Goal: Transaction & Acquisition: Purchase product/service

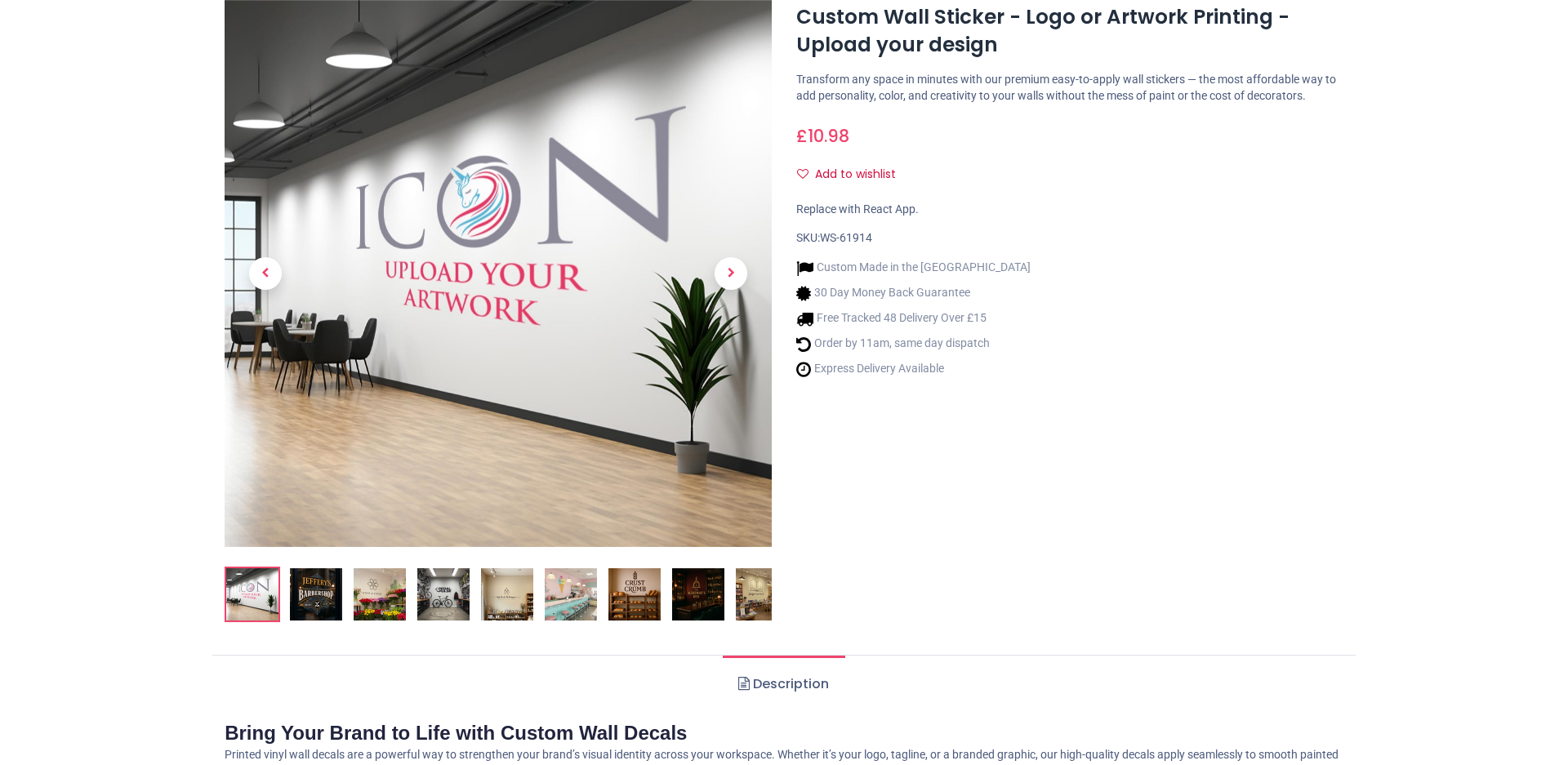
click at [317, 601] on img at bounding box center [316, 594] width 53 height 53
click at [320, 593] on img at bounding box center [316, 594] width 53 height 53
click at [726, 288] on span "Next" at bounding box center [730, 273] width 33 height 33
click at [728, 278] on span "Next" at bounding box center [730, 273] width 33 height 33
click at [643, 584] on img at bounding box center [634, 594] width 53 height 53
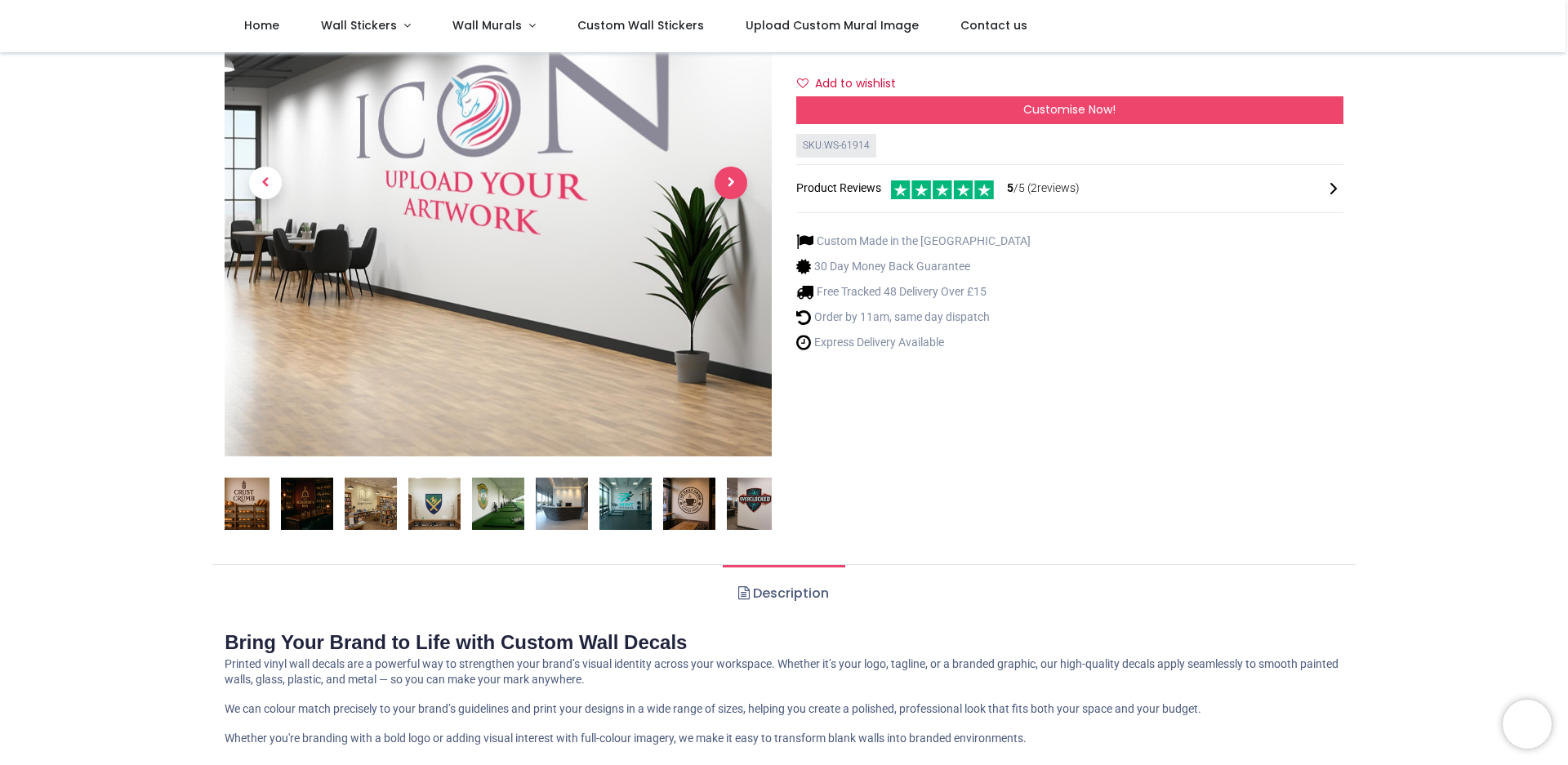
click at [724, 185] on span "Next" at bounding box center [730, 183] width 33 height 33
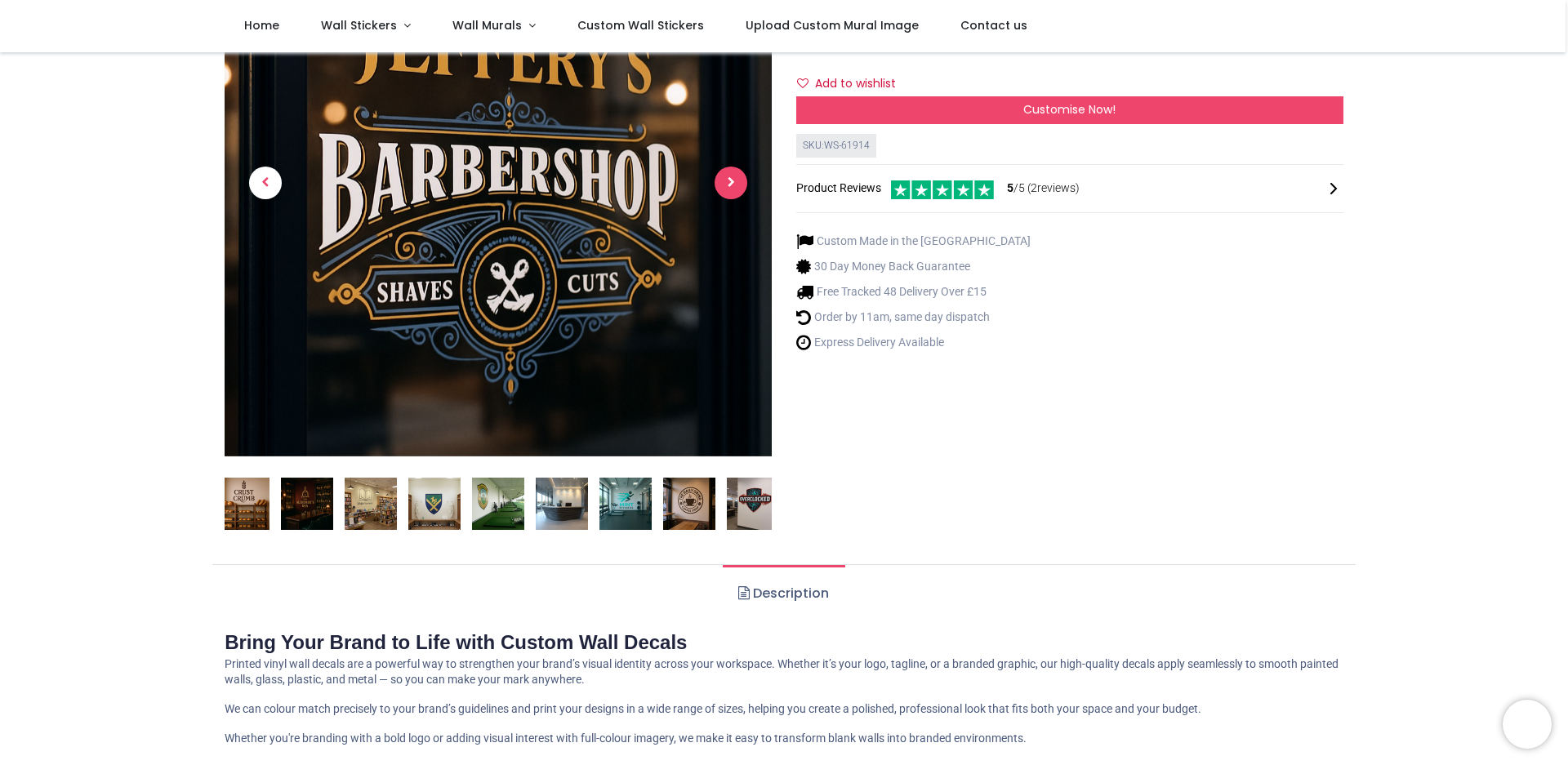
click at [722, 186] on span "Next" at bounding box center [730, 183] width 33 height 33
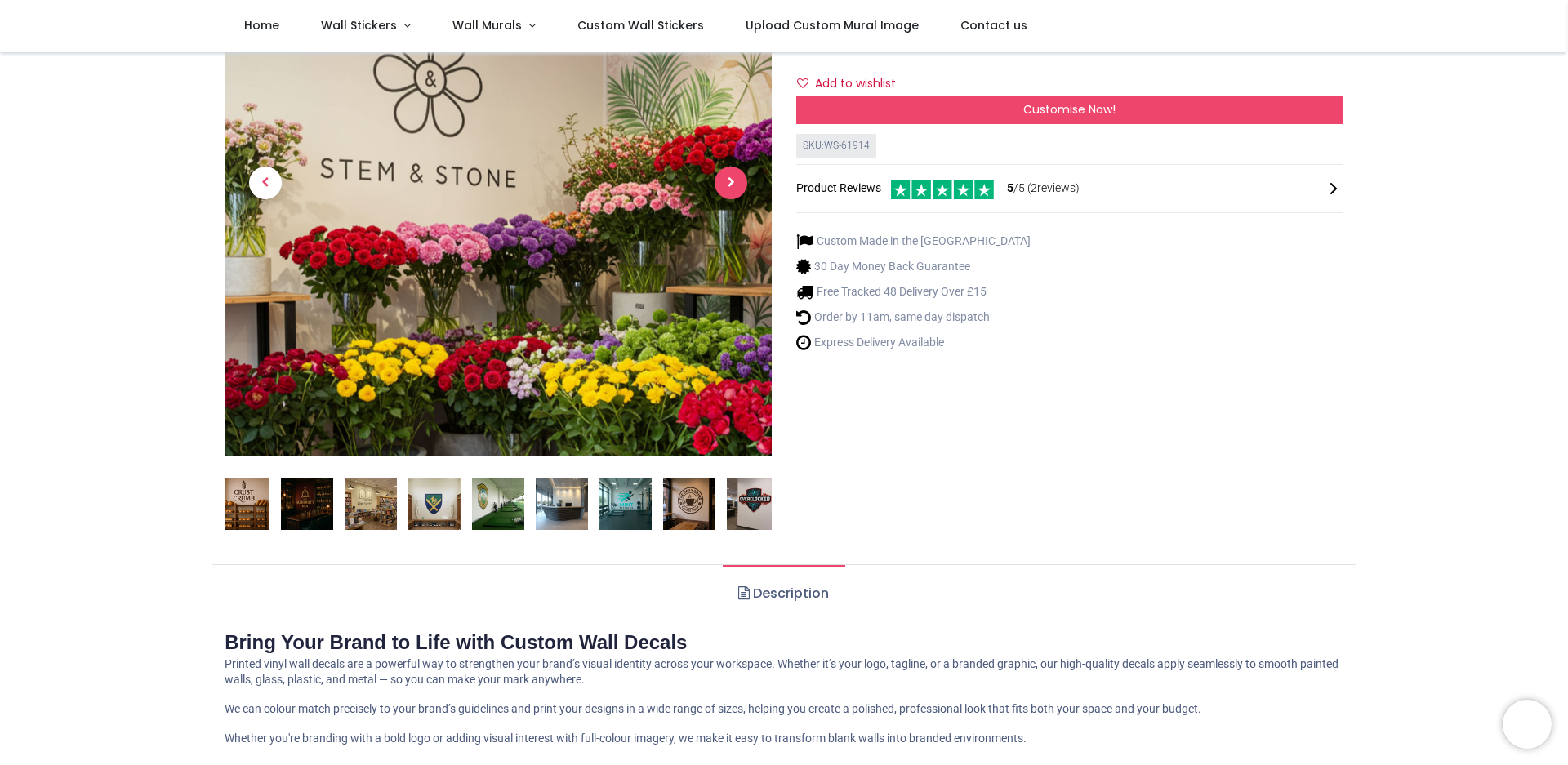
click at [722, 186] on span "Next" at bounding box center [730, 183] width 33 height 33
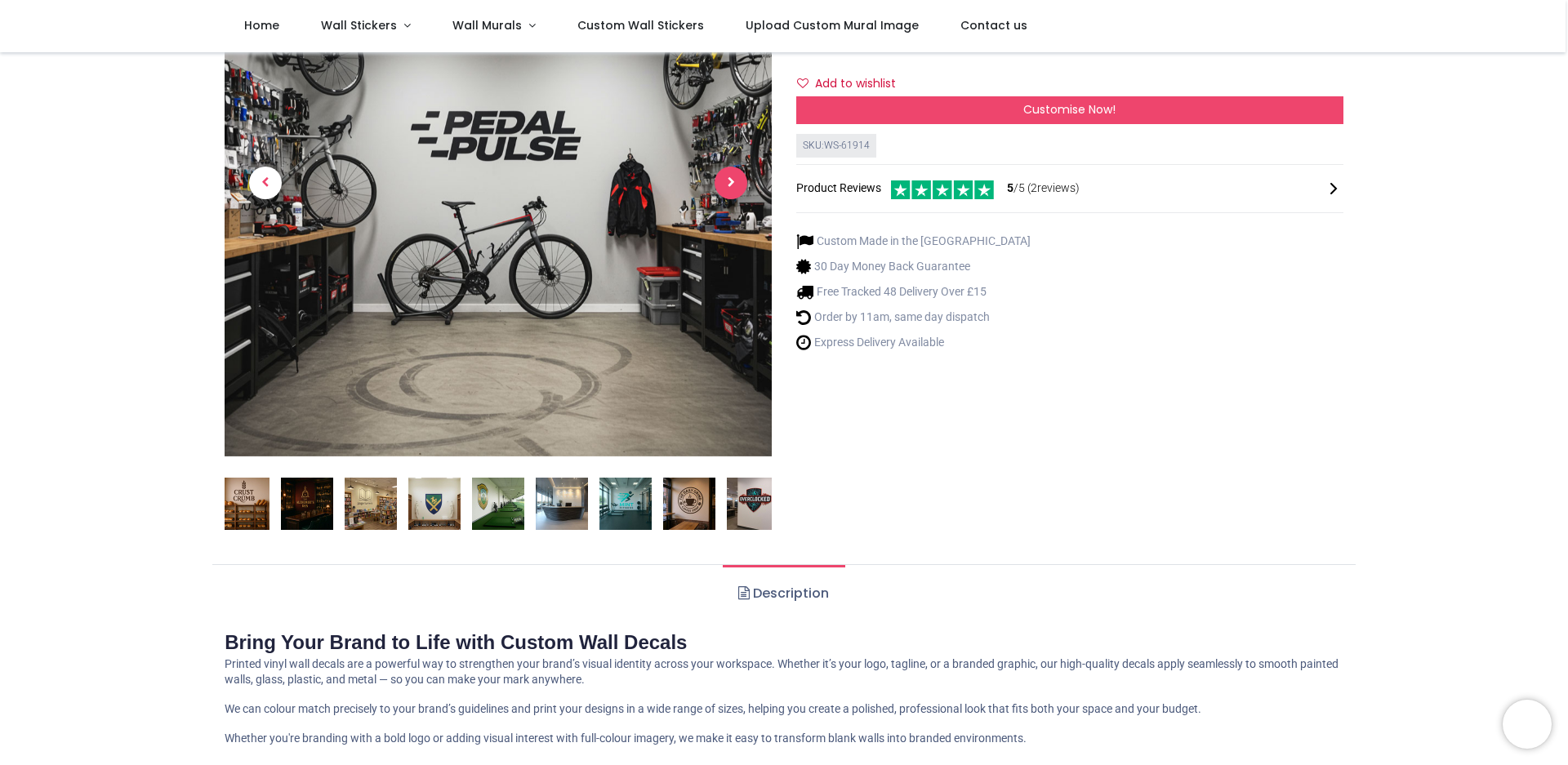
click at [722, 186] on span "Next" at bounding box center [730, 183] width 33 height 33
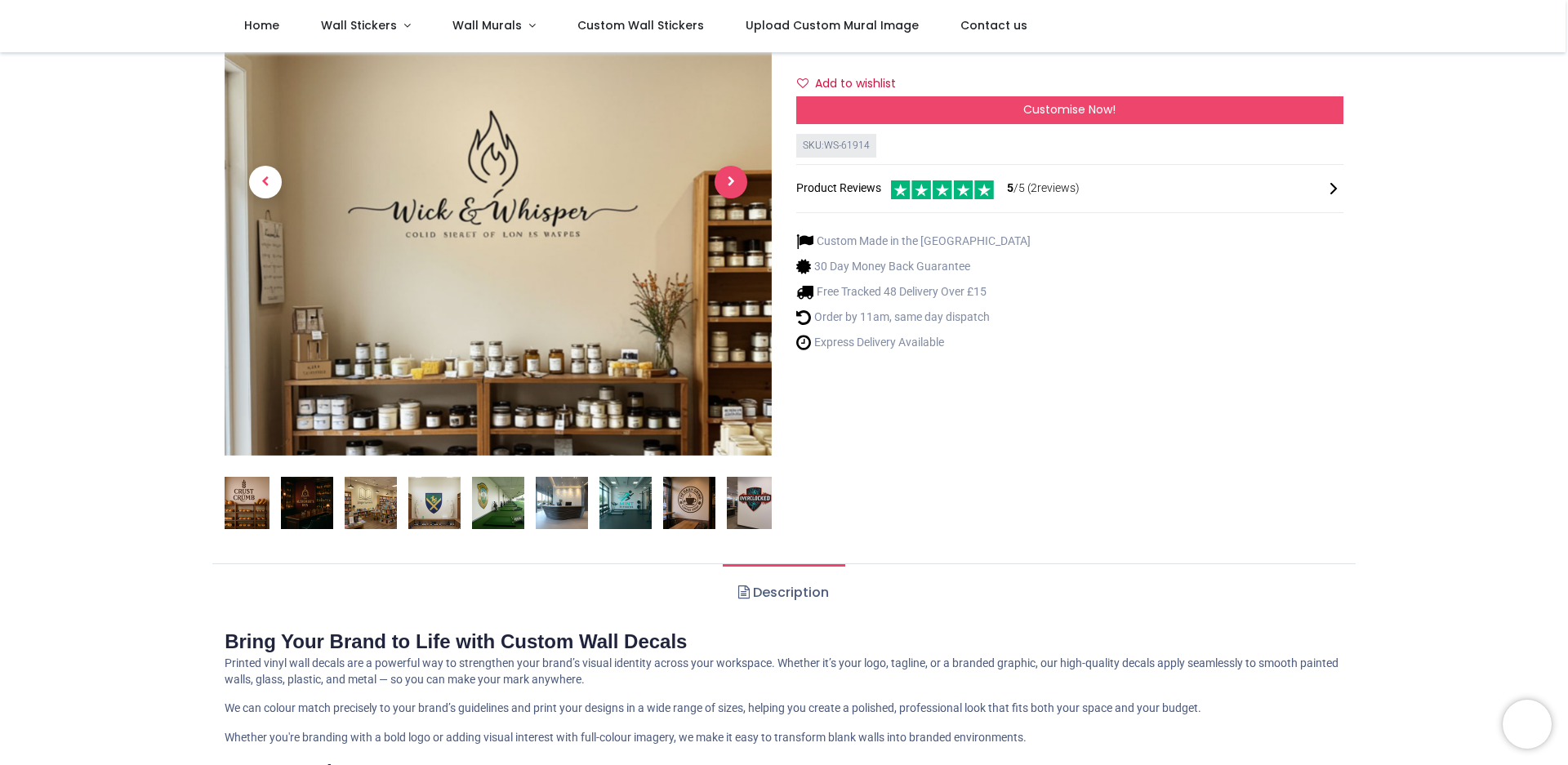
click at [722, 186] on span "Next" at bounding box center [730, 182] width 33 height 33
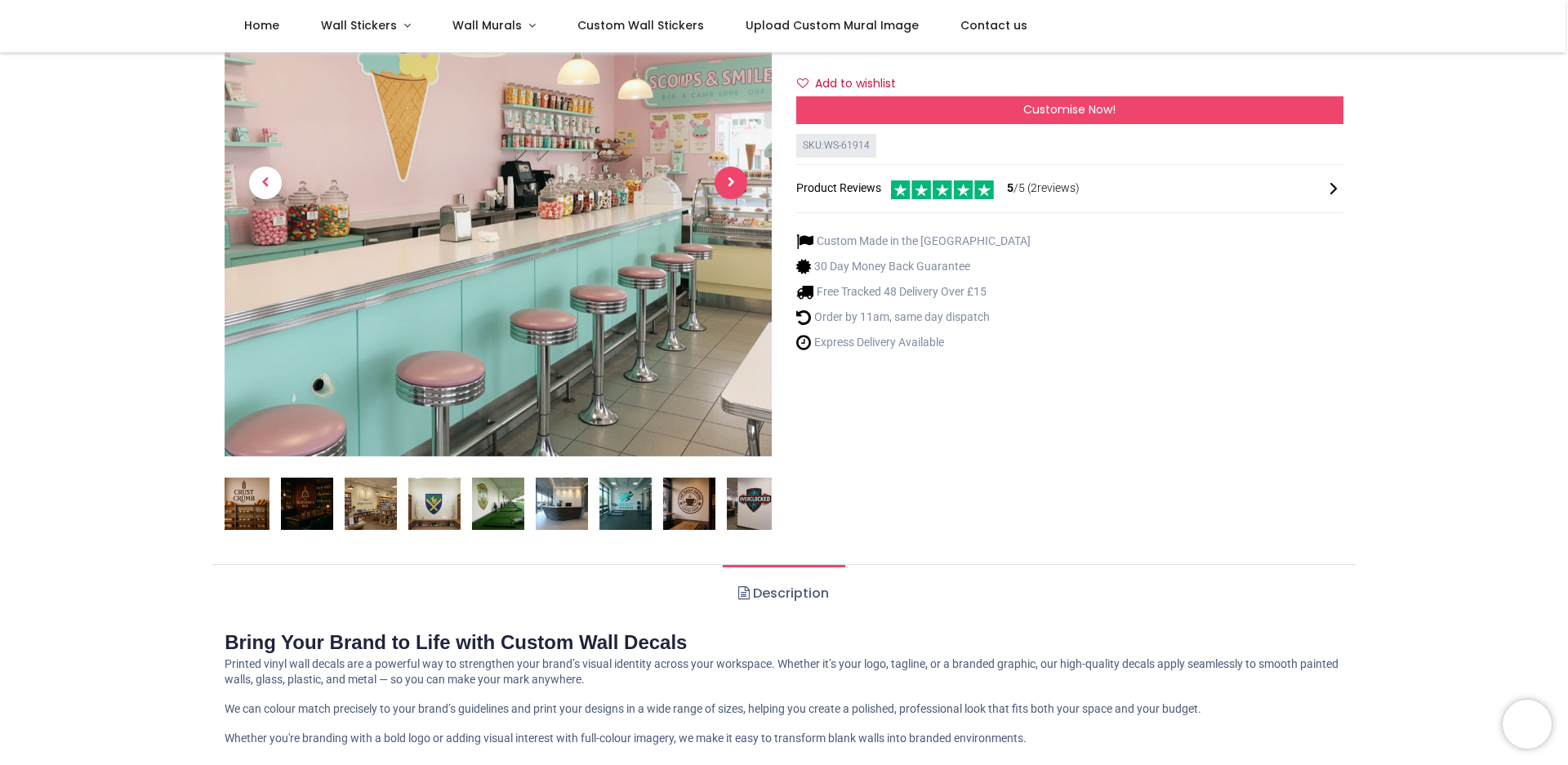
click at [722, 186] on span "Next" at bounding box center [730, 183] width 33 height 33
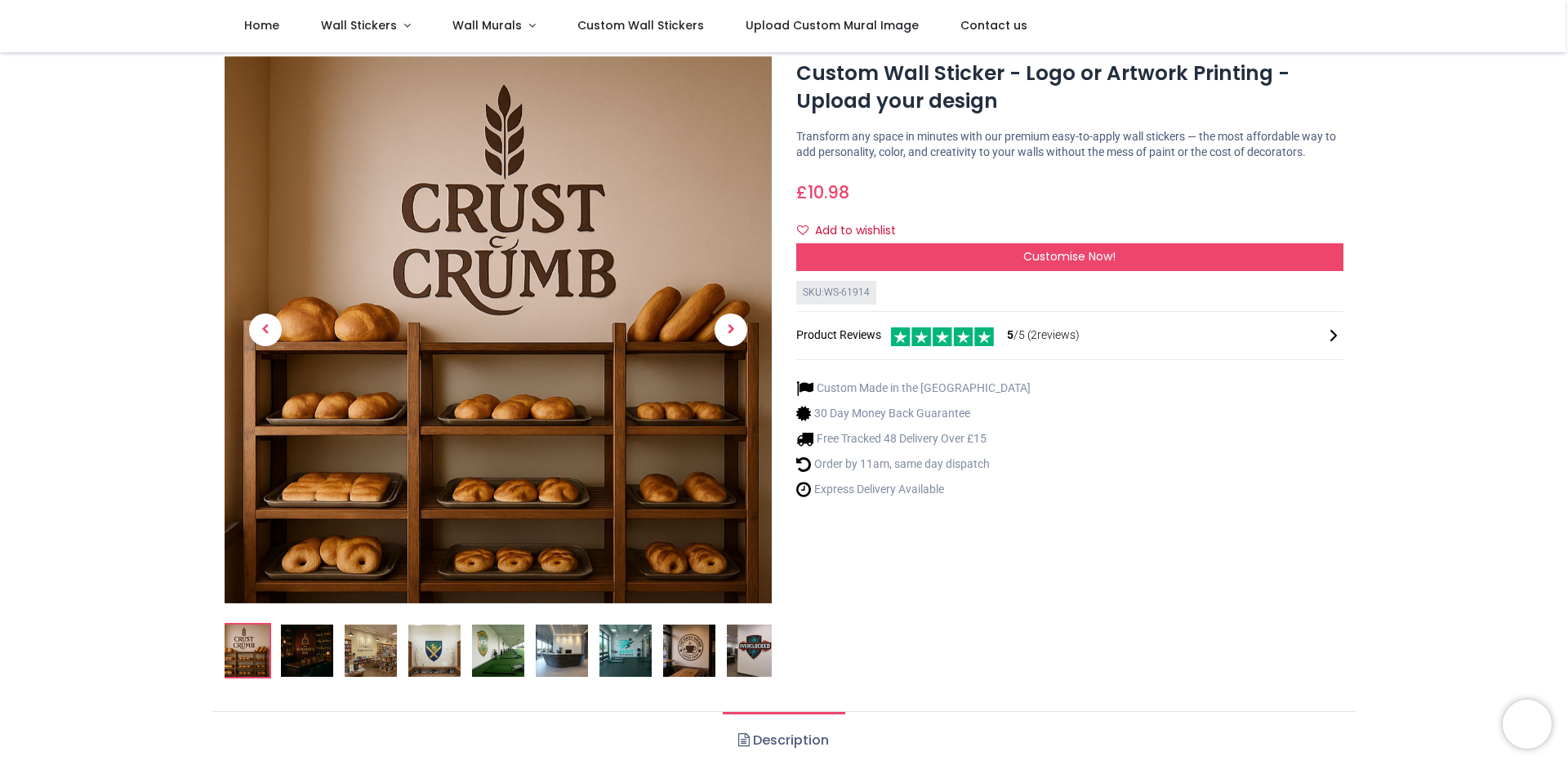
scroll to position [29, 0]
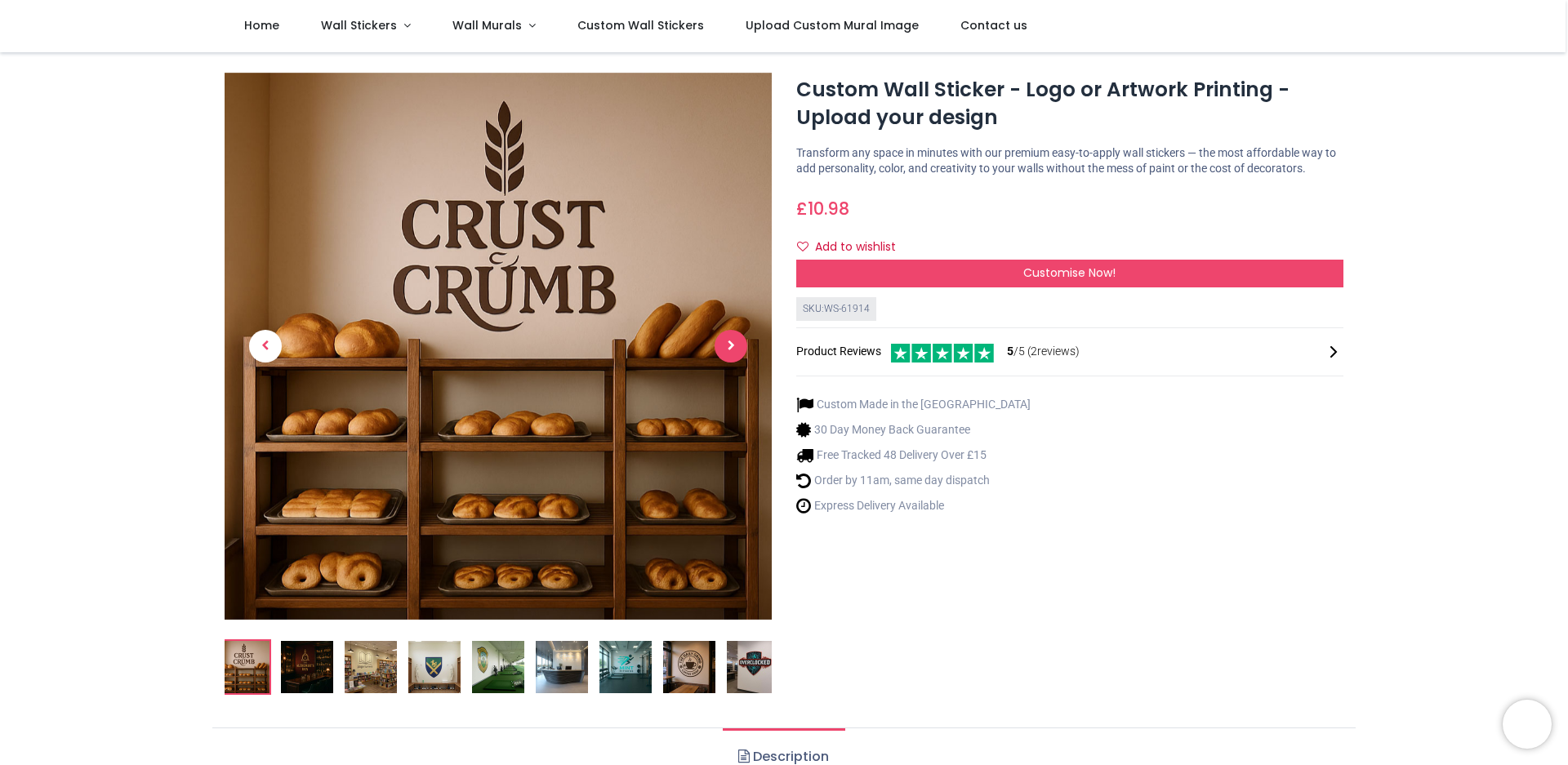
click at [735, 343] on span "Next" at bounding box center [730, 346] width 33 height 33
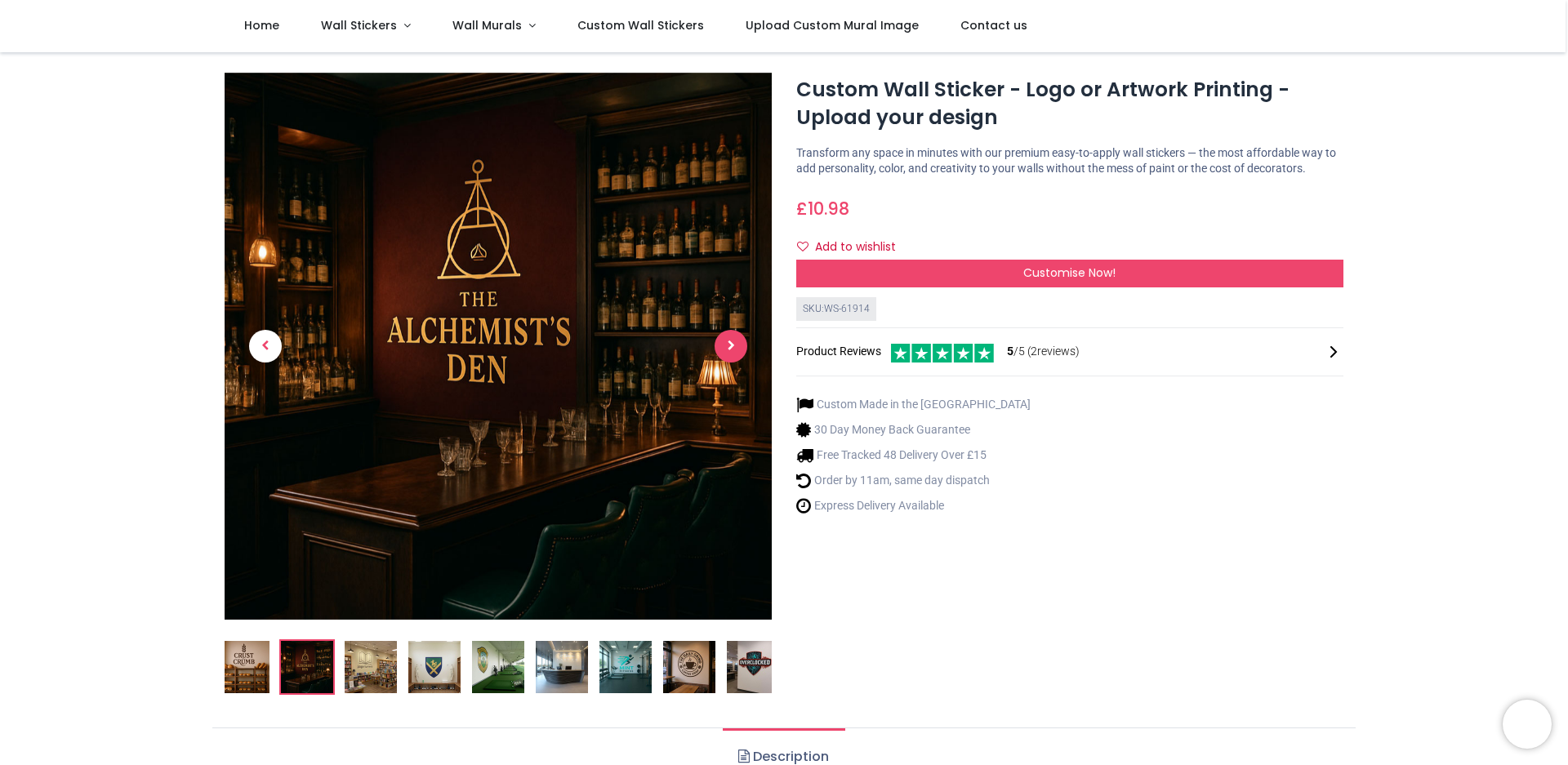
click at [736, 342] on span "Next" at bounding box center [730, 346] width 33 height 33
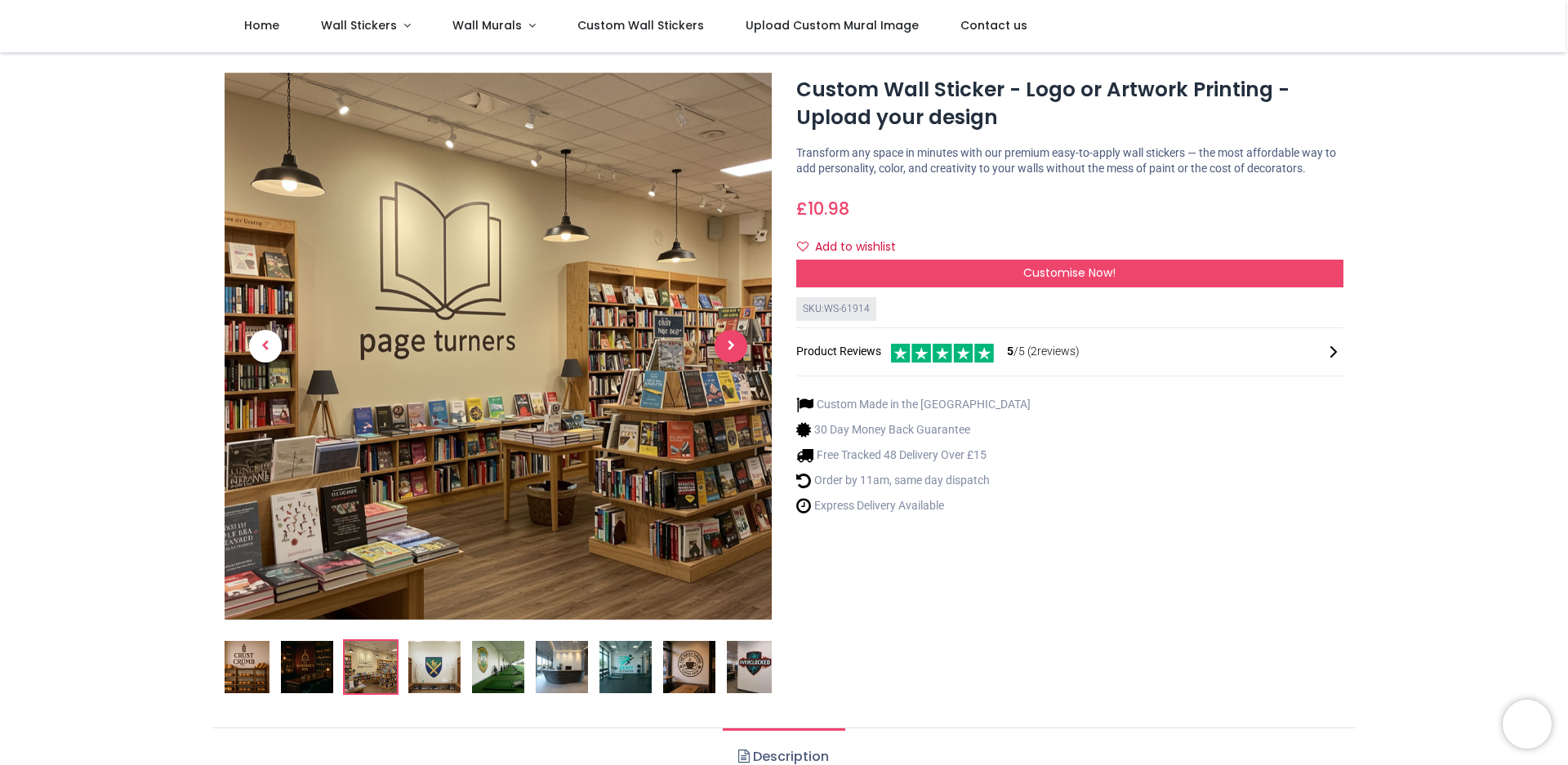
click at [739, 337] on span "Next" at bounding box center [730, 346] width 33 height 33
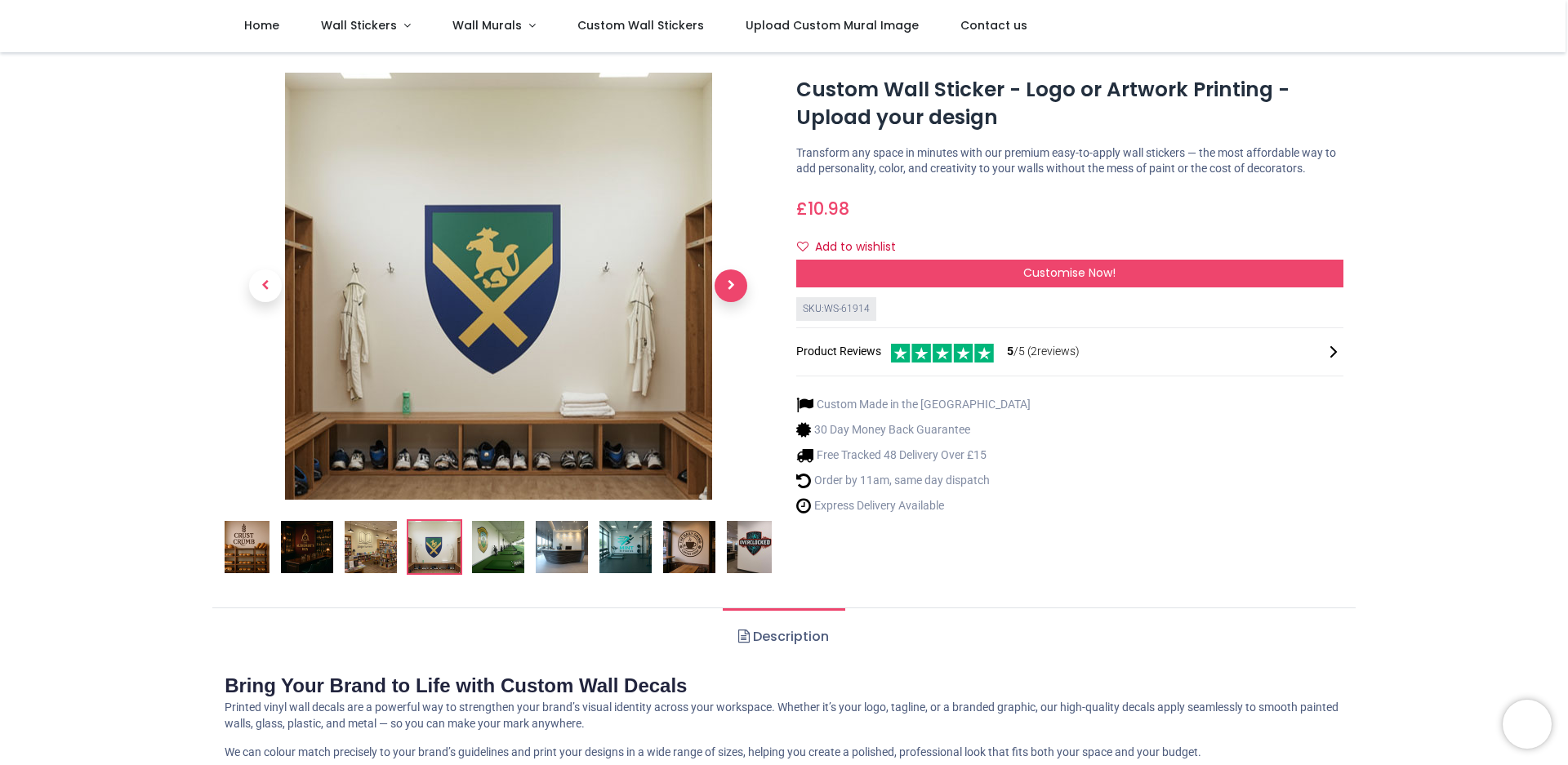
click at [736, 283] on span "Next" at bounding box center [730, 285] width 33 height 33
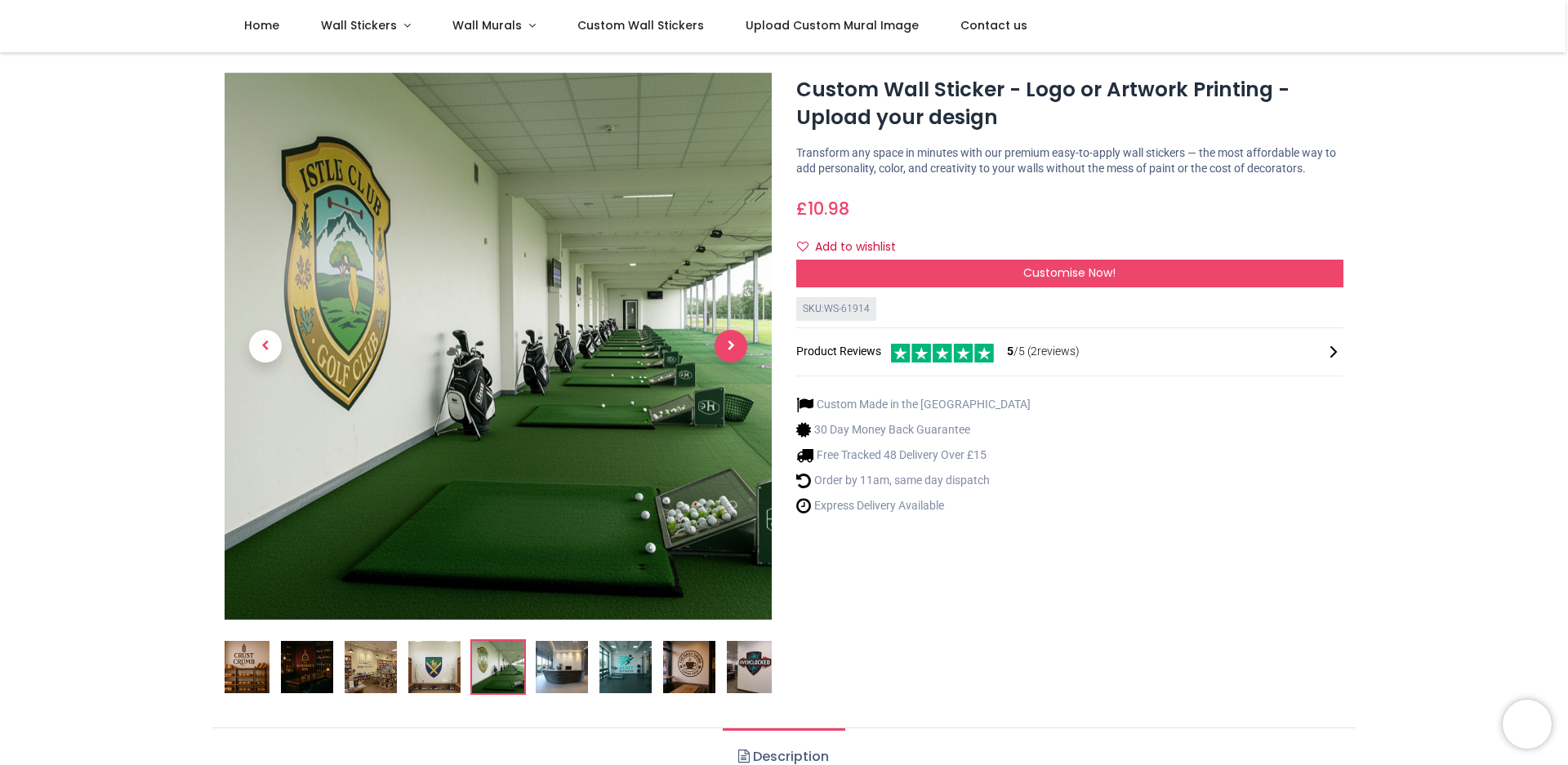
click at [734, 355] on span "Next" at bounding box center [730, 346] width 33 height 33
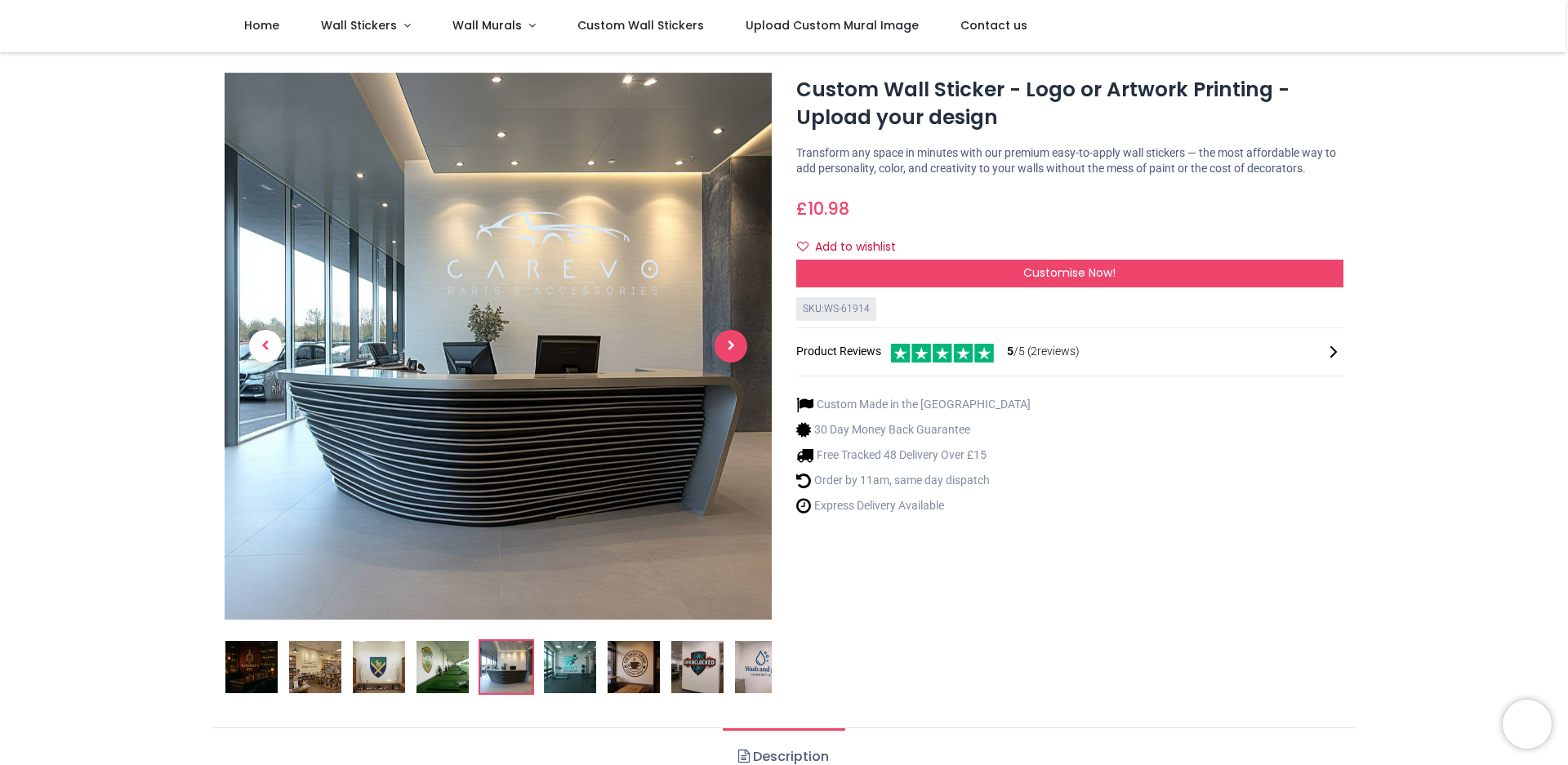
click at [730, 349] on span "Next" at bounding box center [730, 346] width 33 height 33
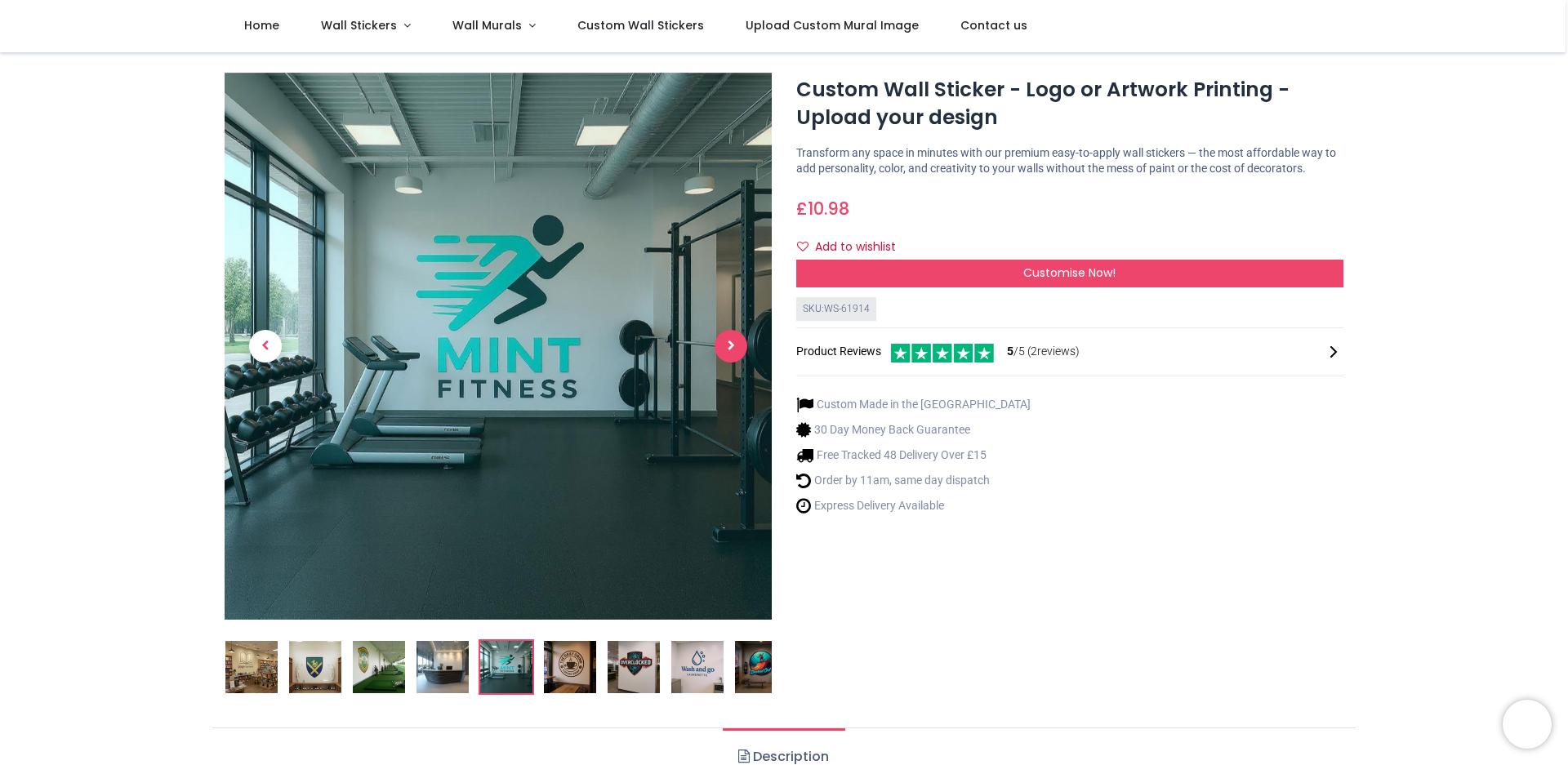
click at [730, 348] on span "Next" at bounding box center [730, 346] width 33 height 33
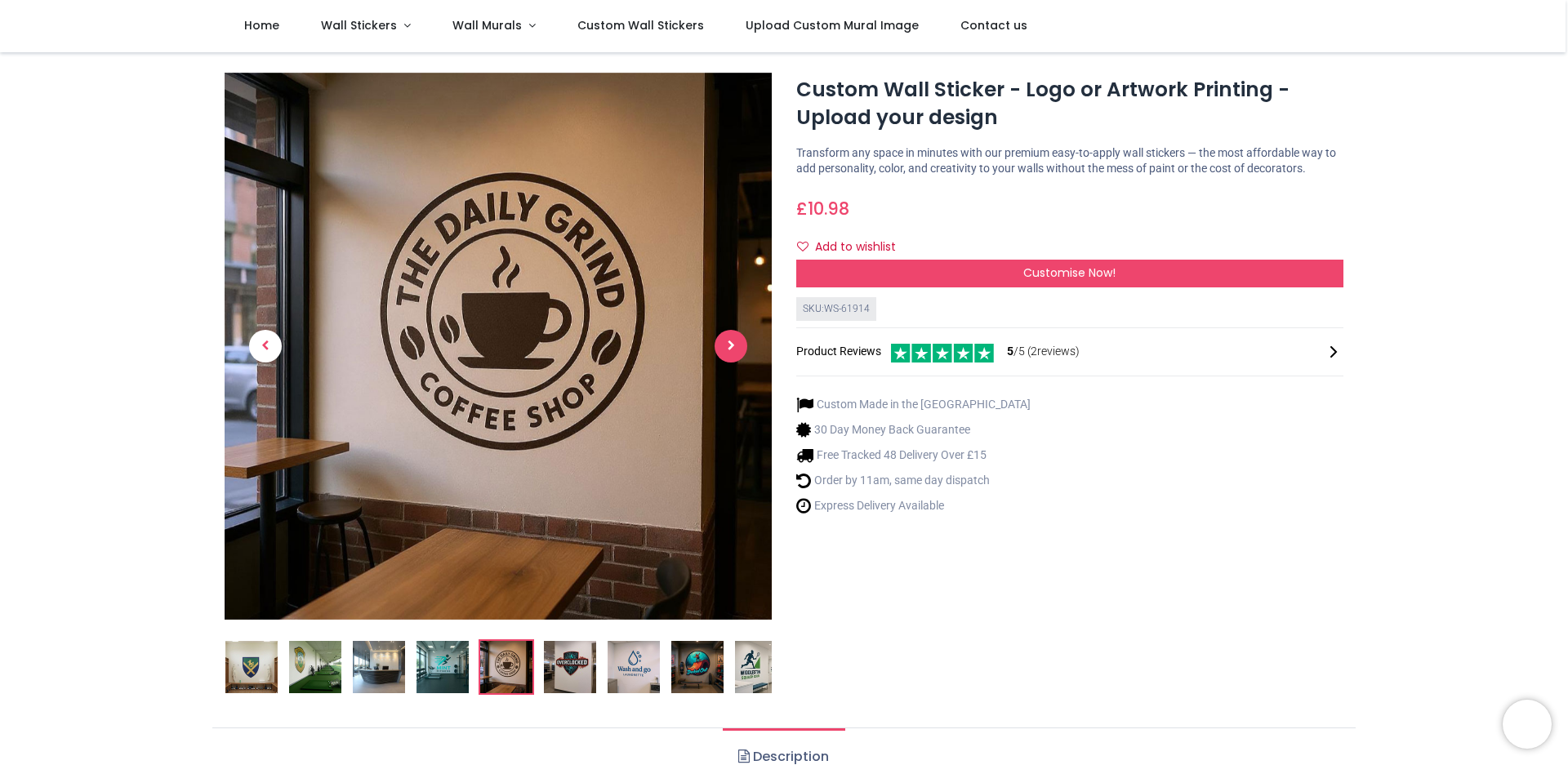
click at [729, 348] on span "Next" at bounding box center [730, 346] width 33 height 33
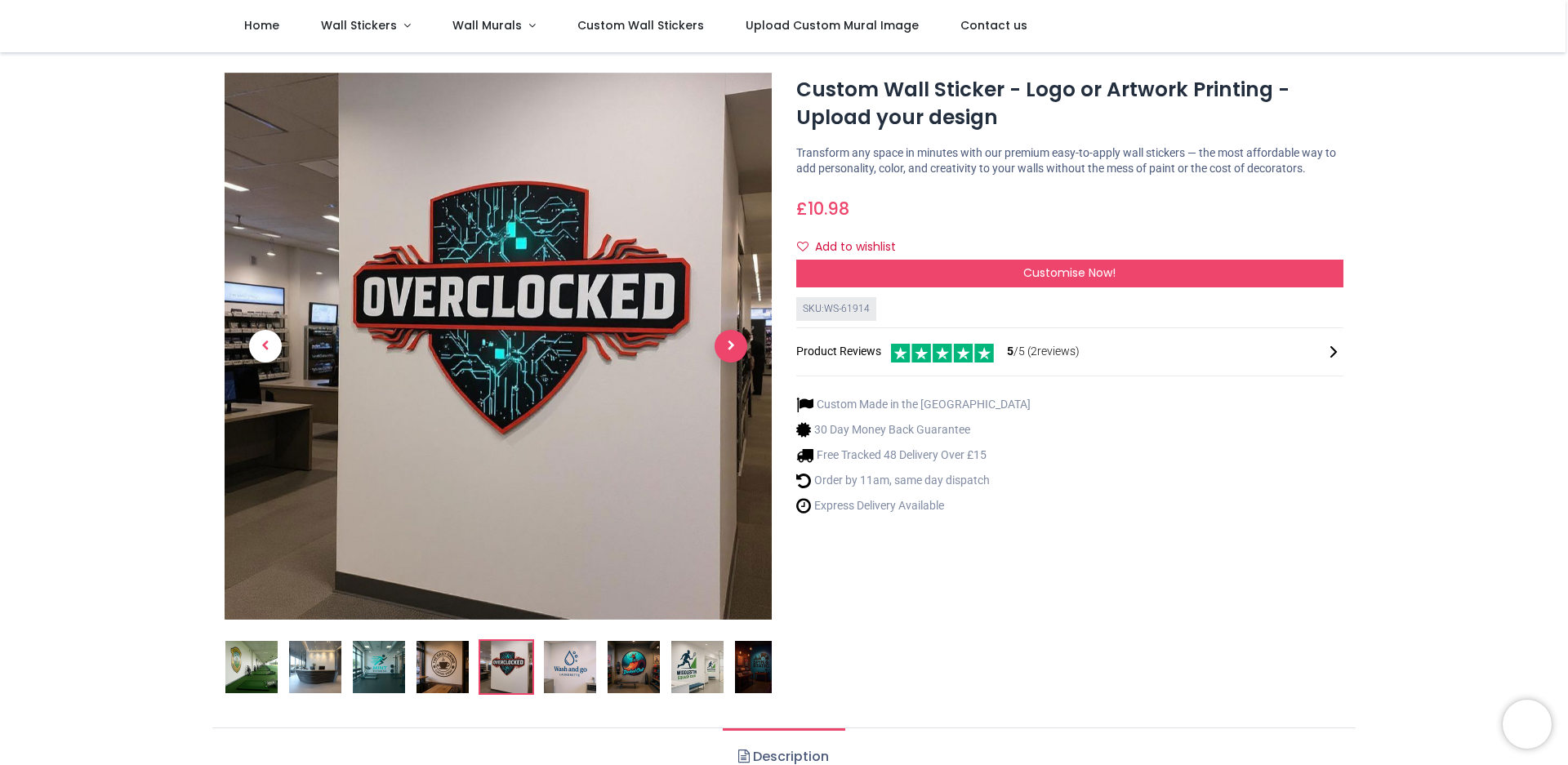
click at [729, 348] on span "Next" at bounding box center [730, 346] width 33 height 33
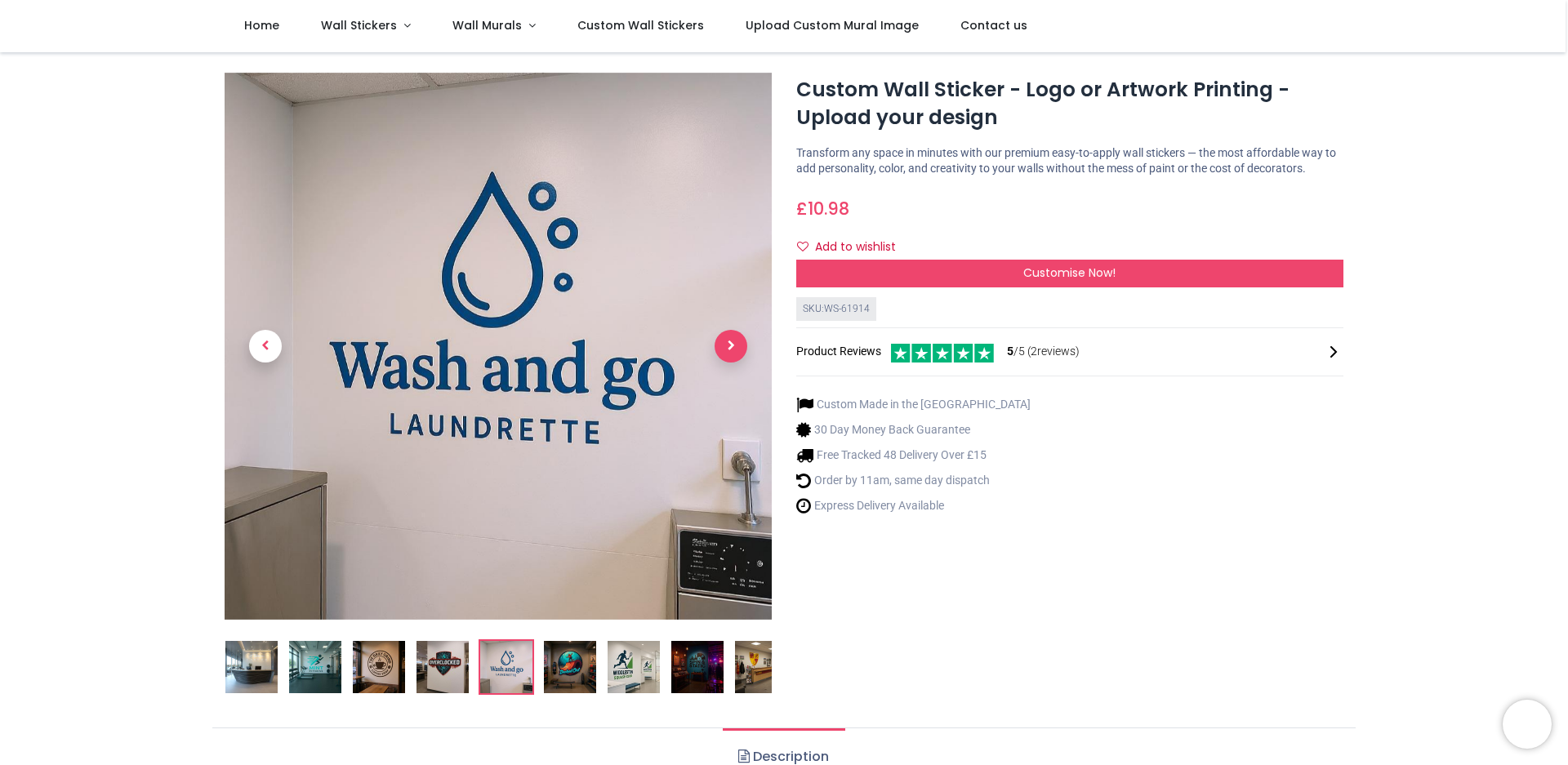
click at [726, 346] on span "Next" at bounding box center [730, 346] width 33 height 33
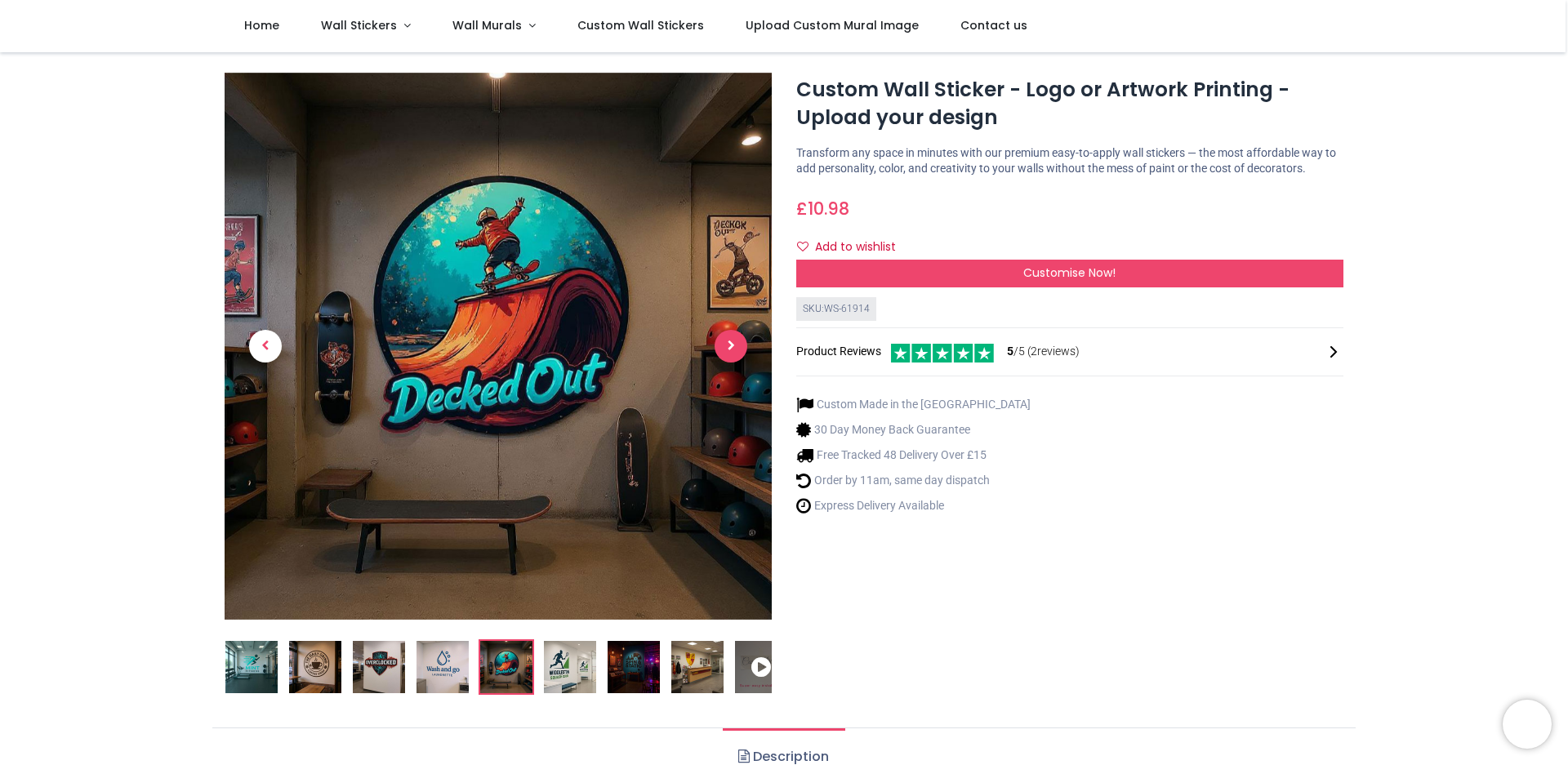
click at [725, 346] on span "Next" at bounding box center [730, 346] width 33 height 33
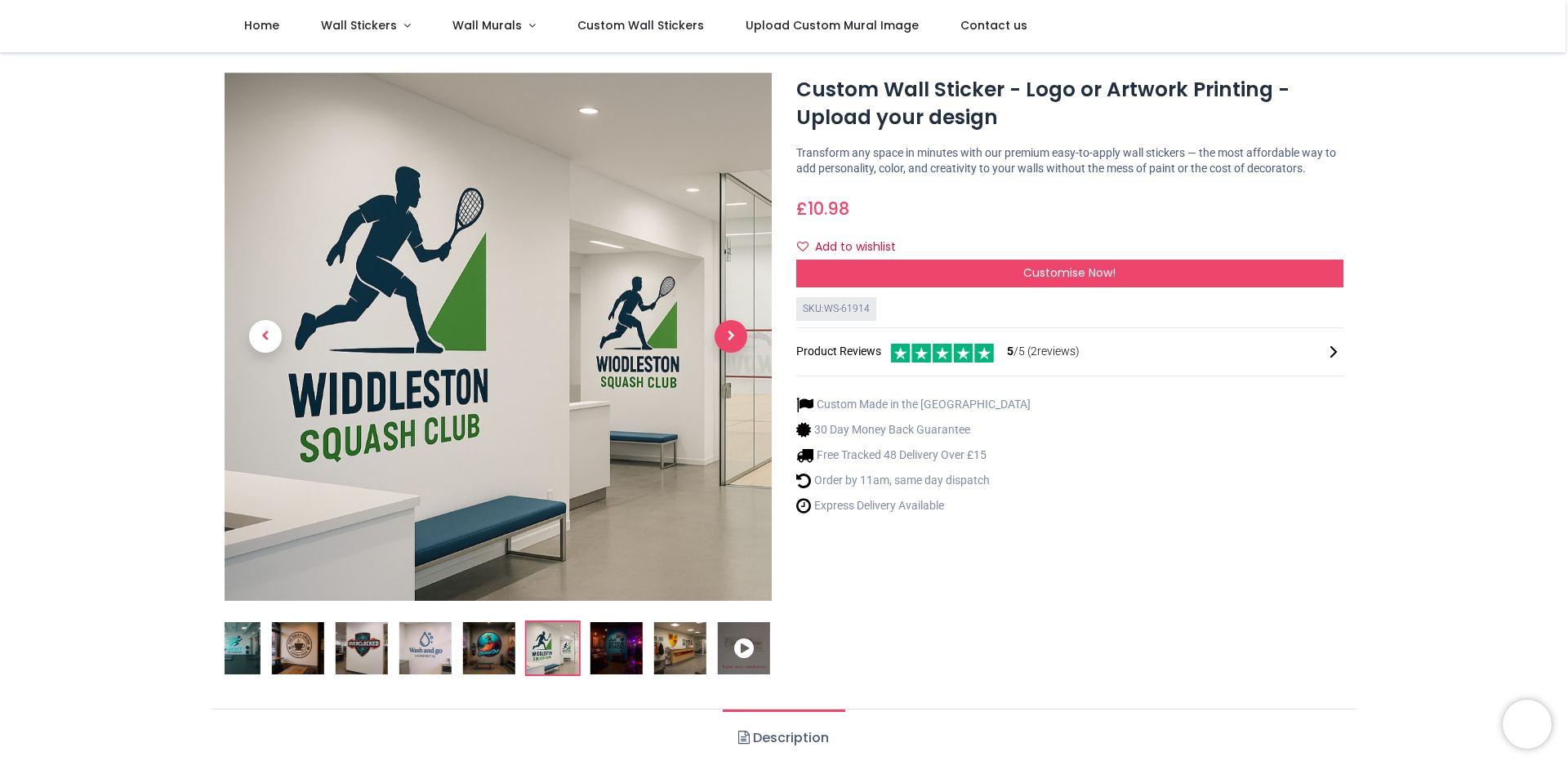
click at [724, 346] on span "Next" at bounding box center [730, 336] width 33 height 33
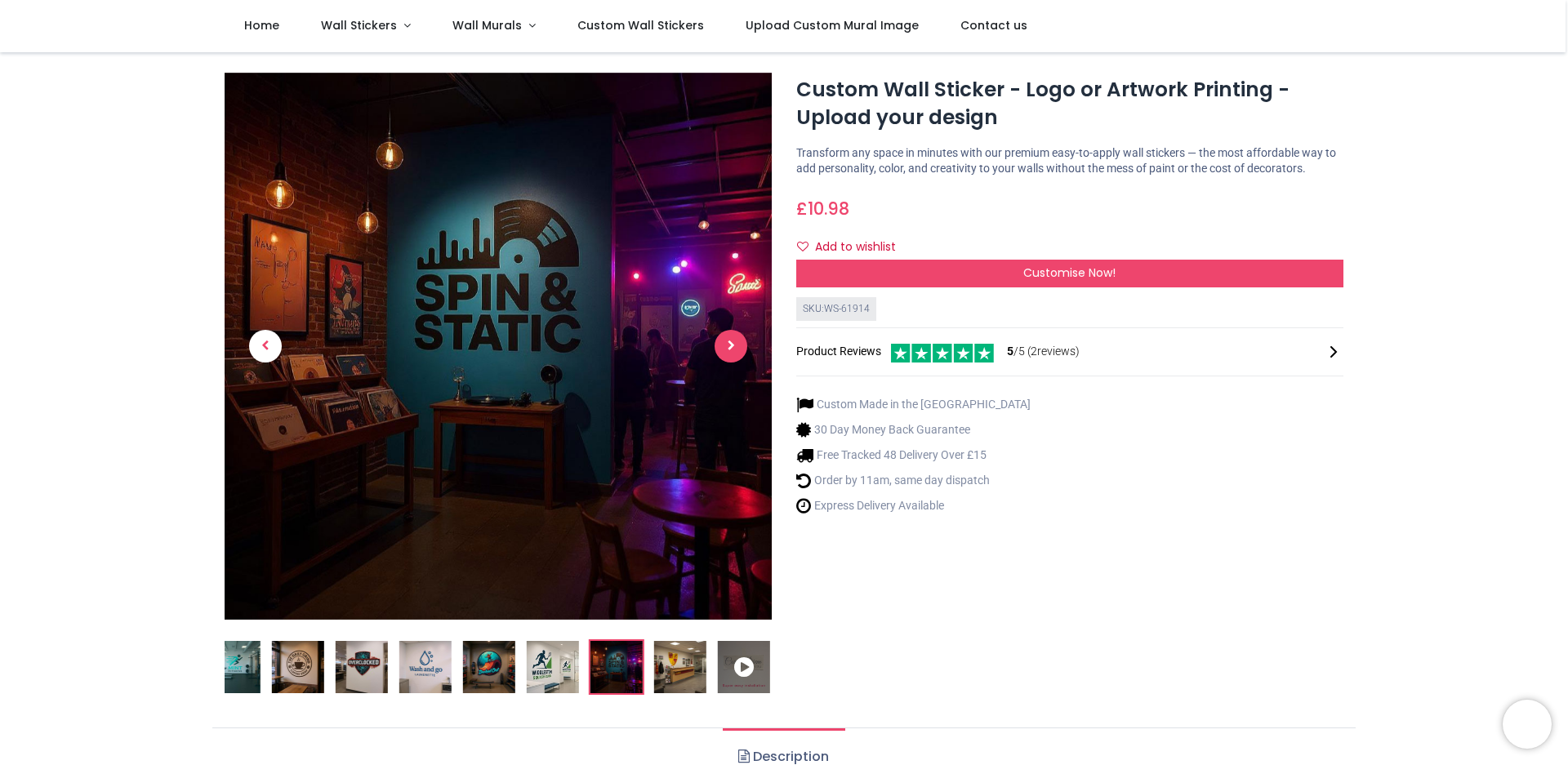
click at [722, 346] on span "Next" at bounding box center [730, 346] width 33 height 33
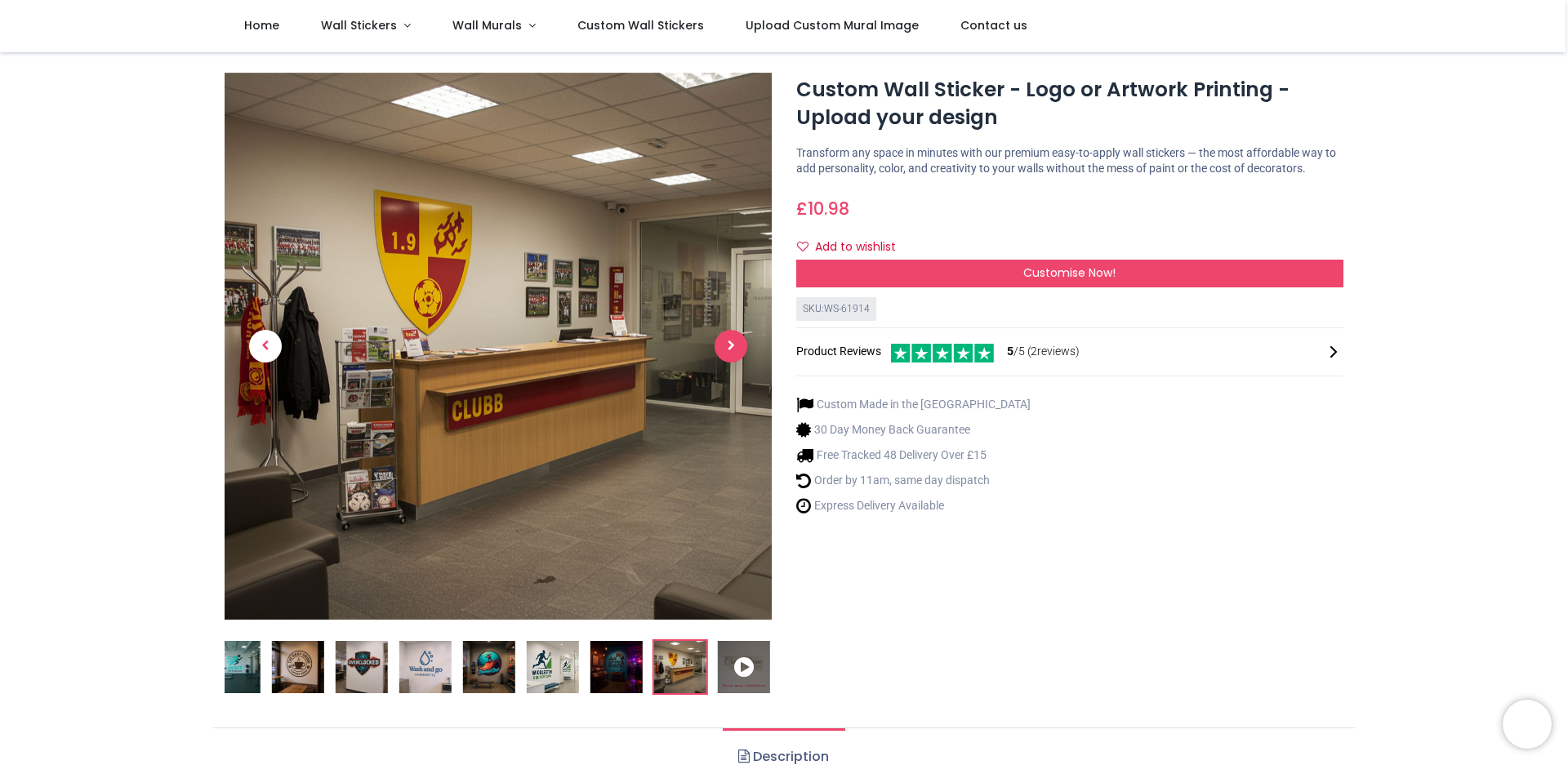
click at [722, 346] on span "Next" at bounding box center [730, 346] width 33 height 33
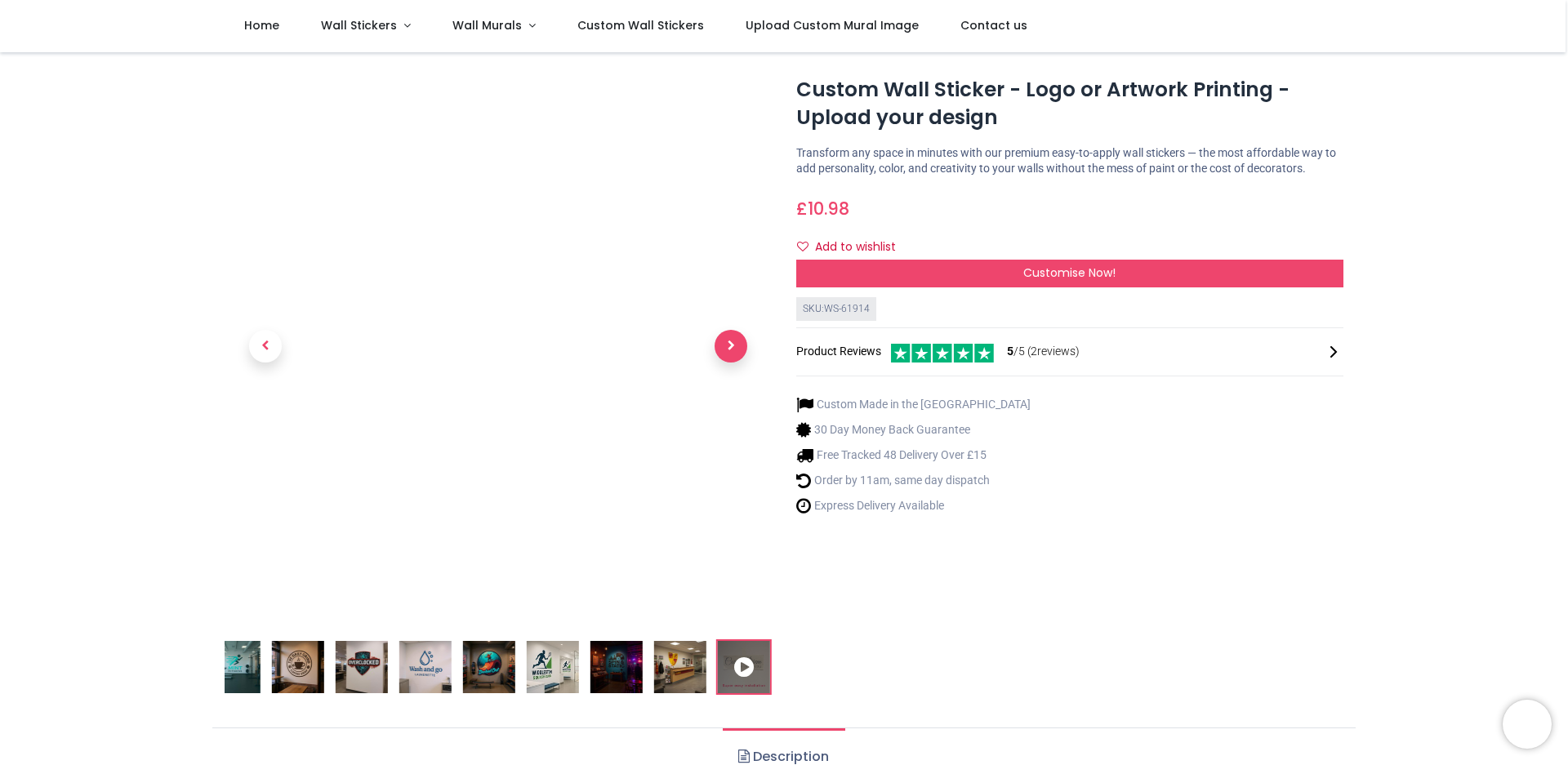
click at [727, 339] on span "Next" at bounding box center [730, 346] width 33 height 33
